Goal: Browse casually: Explore the website without a specific task or goal

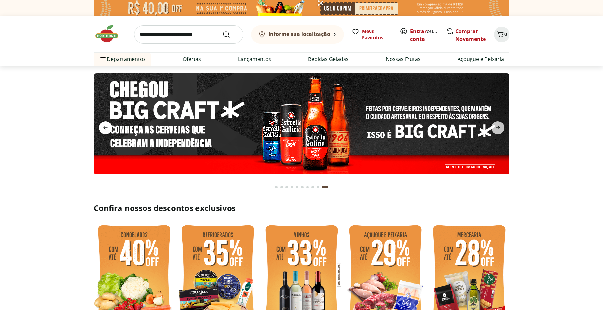
click at [102, 127] on icon "previous" at bounding box center [106, 128] width 8 height 8
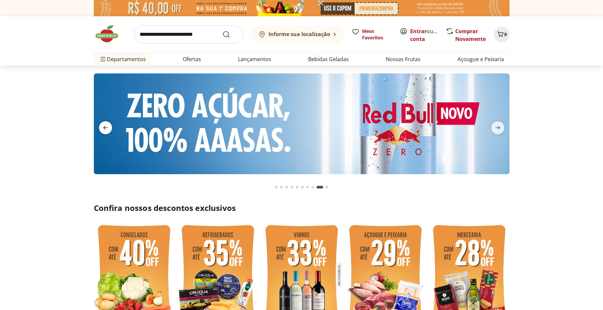
click at [102, 127] on icon "previous" at bounding box center [106, 128] width 8 height 8
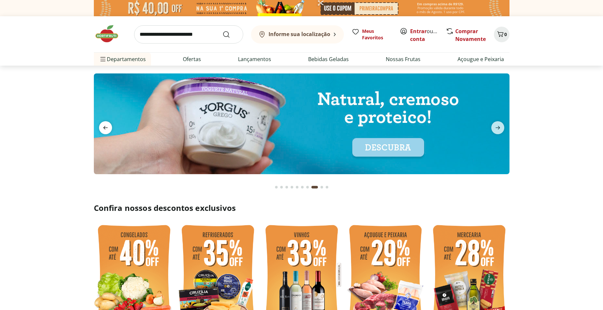
click at [102, 127] on icon "previous" at bounding box center [106, 128] width 8 height 8
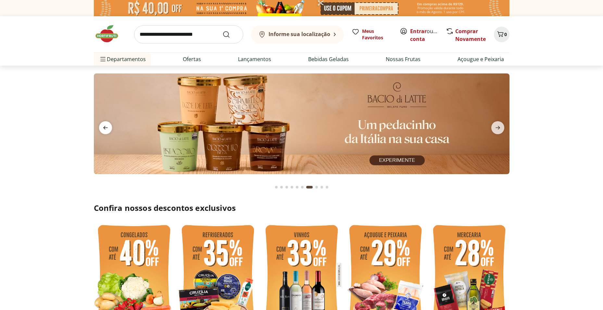
click at [102, 127] on icon "previous" at bounding box center [106, 128] width 8 height 8
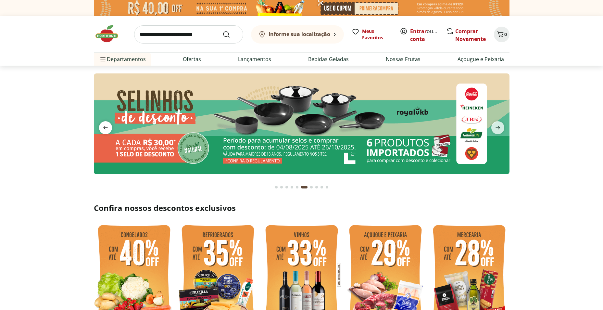
click at [102, 127] on icon "previous" at bounding box center [106, 128] width 8 height 8
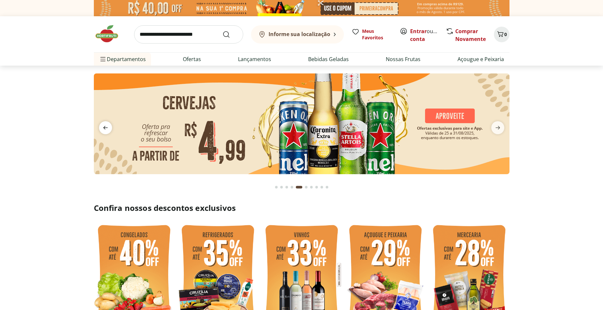
click at [102, 127] on icon "previous" at bounding box center [106, 128] width 8 height 8
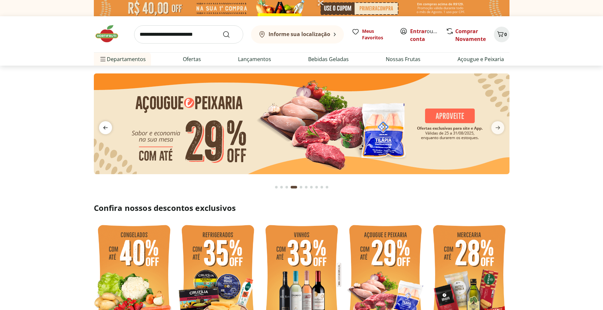
click at [102, 127] on icon "previous" at bounding box center [106, 128] width 8 height 8
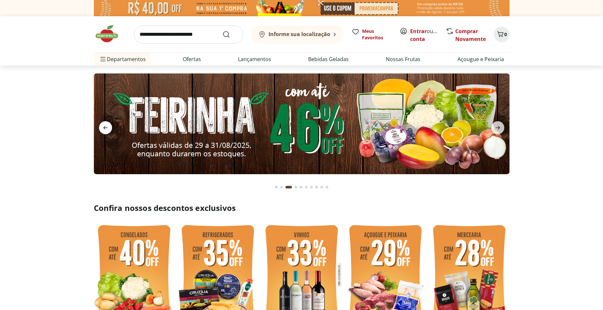
click at [102, 127] on icon "previous" at bounding box center [106, 128] width 8 height 8
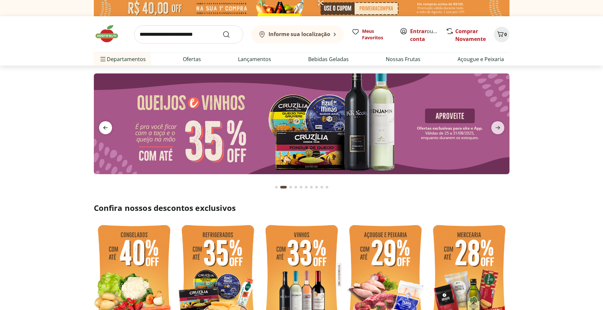
click at [103, 127] on icon "previous" at bounding box center [106, 128] width 8 height 8
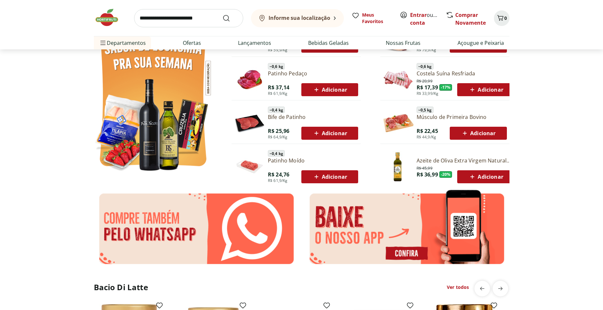
scroll to position [487, 0]
